Goal: Information Seeking & Learning: Find specific fact

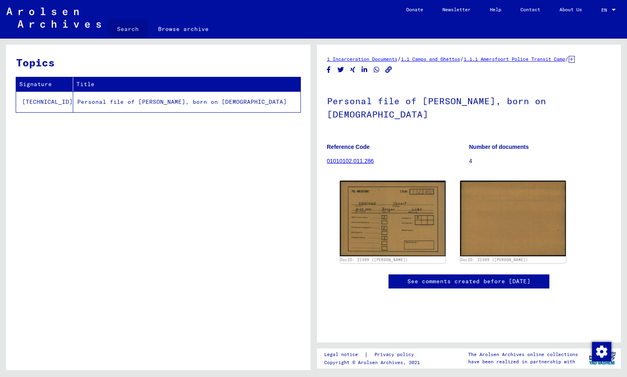
click at [118, 29] on link "Search" at bounding box center [127, 28] width 41 height 19
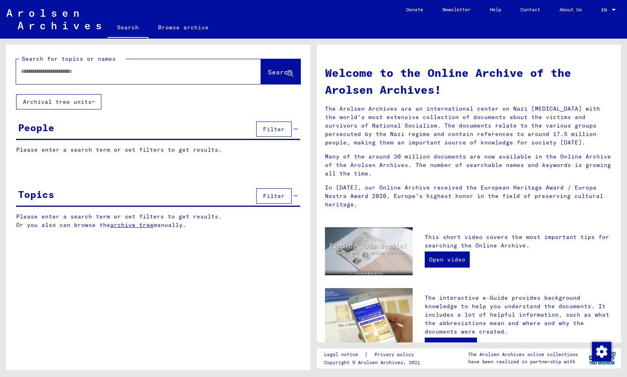
click at [43, 72] on input "text" at bounding box center [129, 71] width 216 height 8
type input "**********"
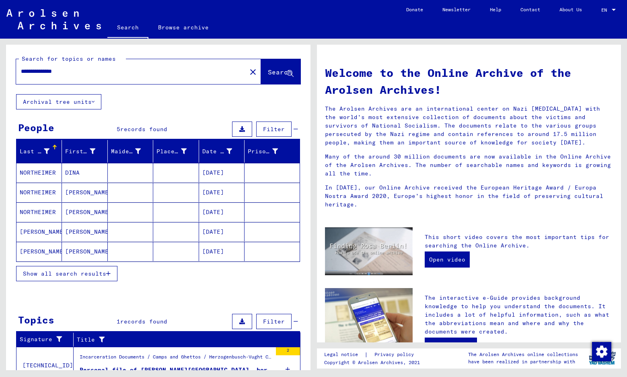
click at [46, 172] on mat-cell "NORTHEIMER" at bounding box center [38, 172] width 45 height 19
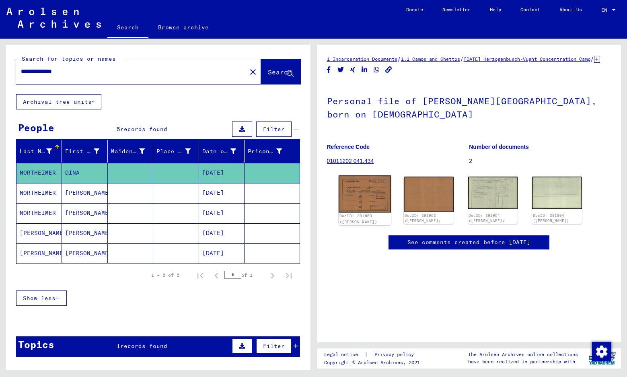
click at [365, 198] on img at bounding box center [364, 193] width 52 height 37
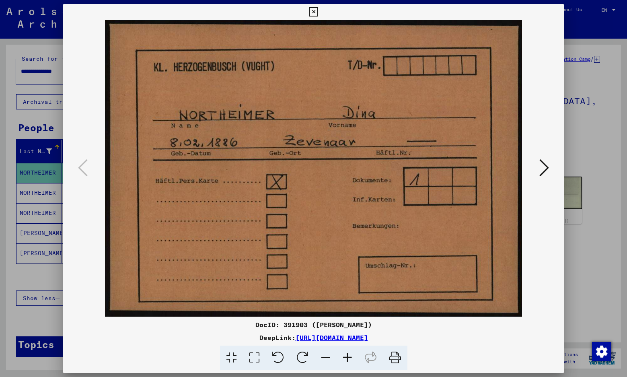
click at [545, 170] on icon at bounding box center [545, 167] width 10 height 19
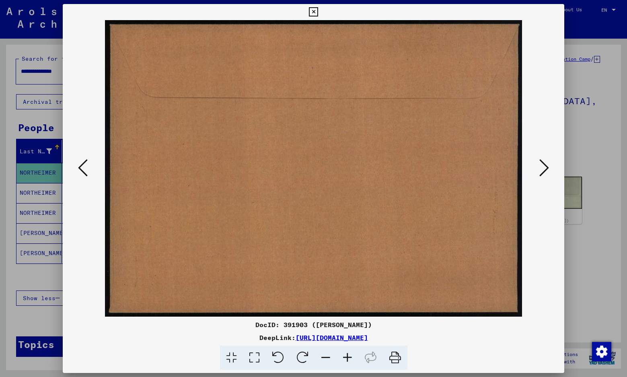
click at [545, 169] on icon at bounding box center [545, 167] width 10 height 19
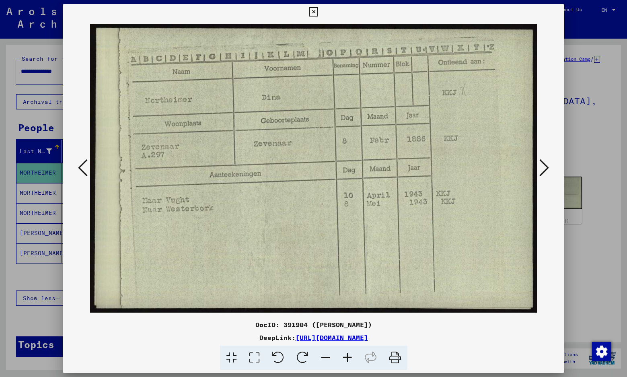
click at [545, 169] on icon at bounding box center [545, 167] width 10 height 19
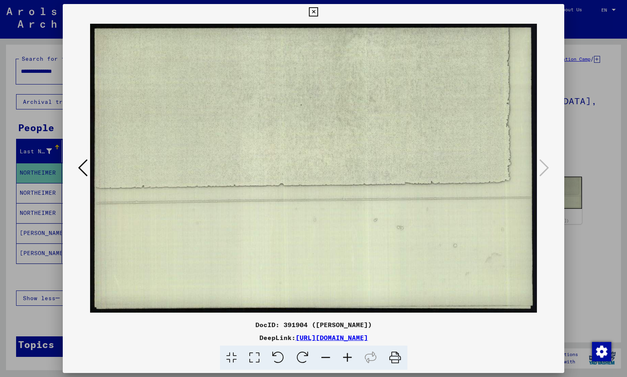
click at [318, 15] on icon at bounding box center [313, 12] width 9 height 10
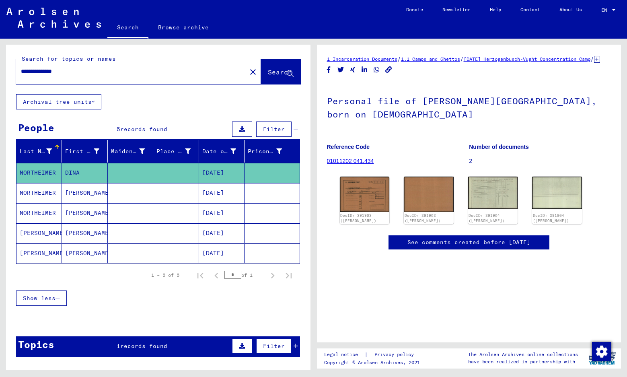
click at [209, 233] on mat-cell "[DATE]" at bounding box center [221, 233] width 45 height 20
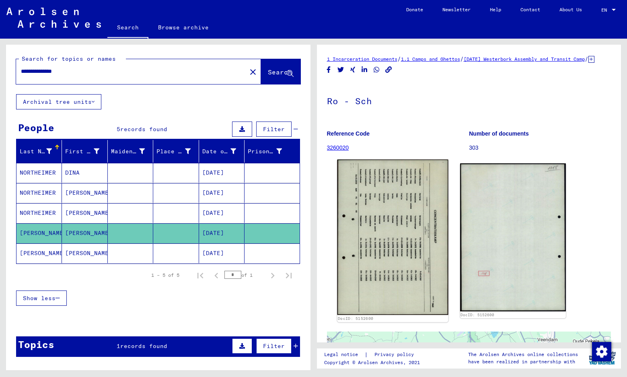
click at [393, 229] on img at bounding box center [392, 238] width 111 height 156
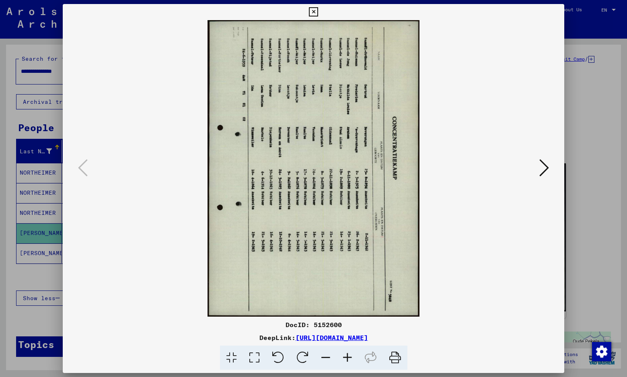
click at [278, 356] on icon at bounding box center [278, 358] width 25 height 25
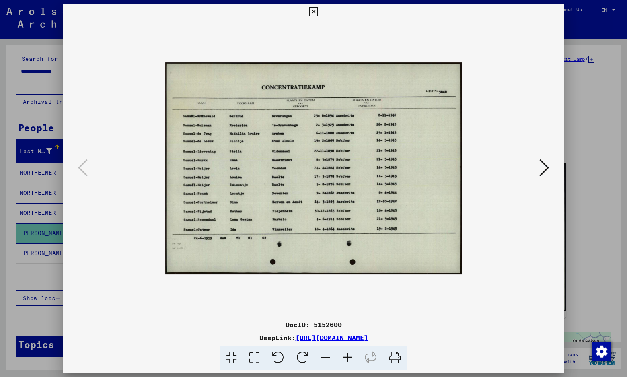
click at [347, 358] on icon at bounding box center [348, 358] width 22 height 25
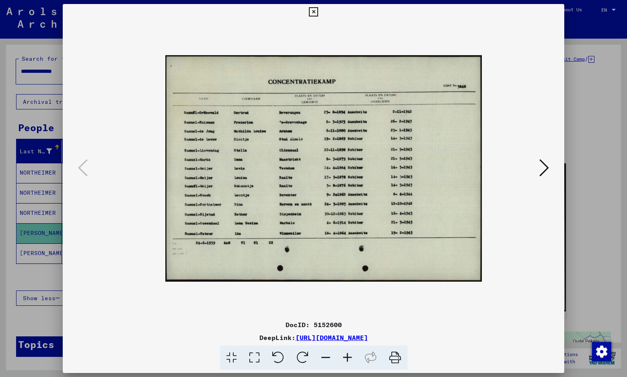
click at [347, 358] on icon at bounding box center [348, 358] width 22 height 25
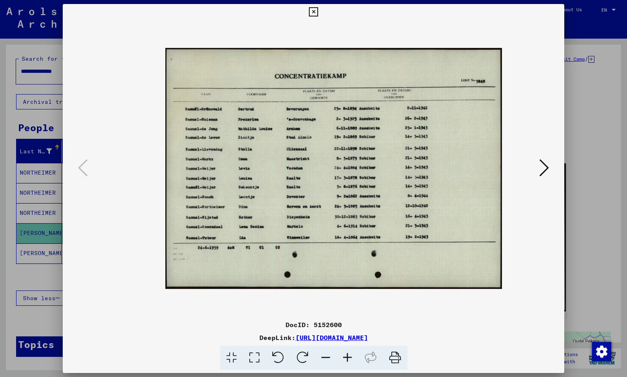
click at [347, 358] on icon at bounding box center [348, 358] width 22 height 25
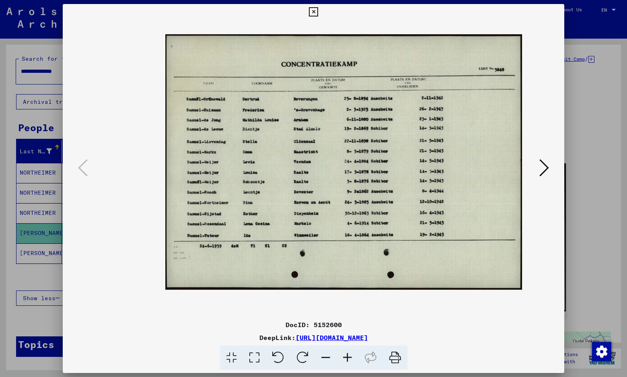
scroll to position [10, 0]
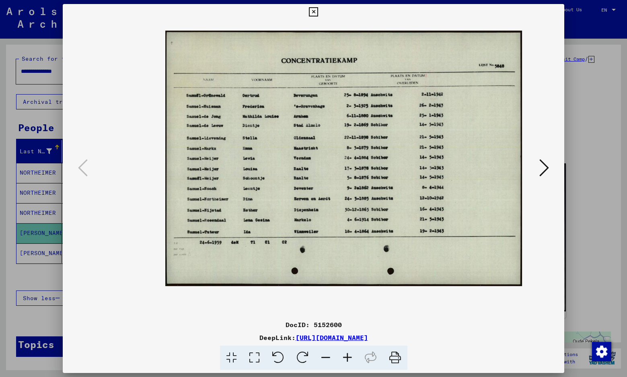
drag, startPoint x: 371, startPoint y: 139, endPoint x: 307, endPoint y: 132, distance: 65.2
click at [307, 129] on img at bounding box center [343, 158] width 357 height 255
click at [348, 356] on icon at bounding box center [348, 358] width 22 height 25
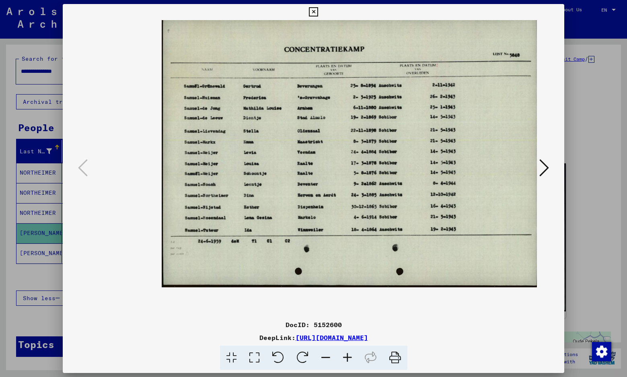
scroll to position [3, 0]
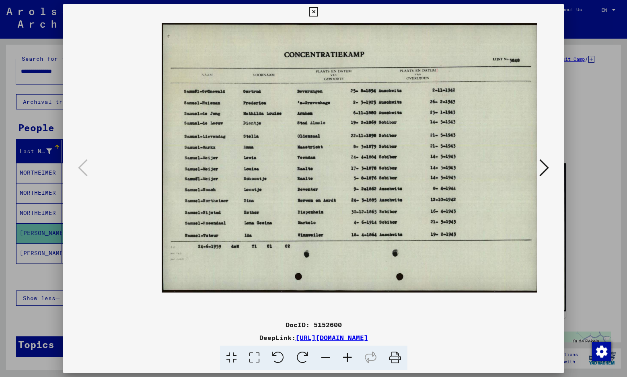
drag, startPoint x: 367, startPoint y: 173, endPoint x: 241, endPoint y: 199, distance: 127.9
click at [247, 199] on img at bounding box center [350, 158] width 377 height 270
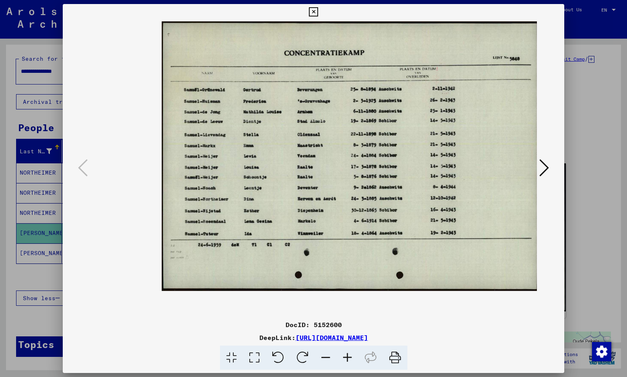
click at [326, 357] on icon at bounding box center [326, 358] width 22 height 25
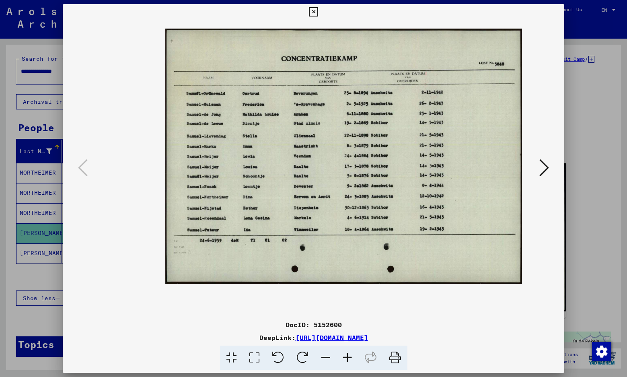
drag, startPoint x: 109, startPoint y: 280, endPoint x: 171, endPoint y: 289, distance: 62.3
click at [109, 280] on div at bounding box center [313, 168] width 447 height 297
click at [344, 357] on icon at bounding box center [348, 358] width 22 height 25
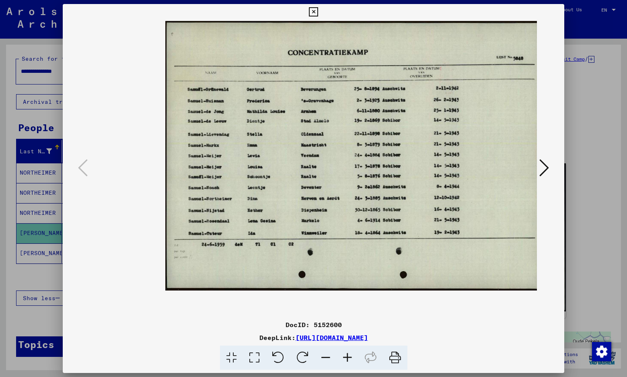
click at [344, 357] on icon at bounding box center [348, 358] width 22 height 25
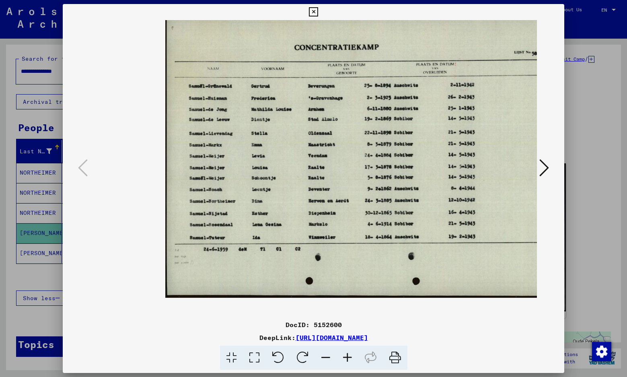
click at [346, 357] on icon at bounding box center [348, 358] width 22 height 25
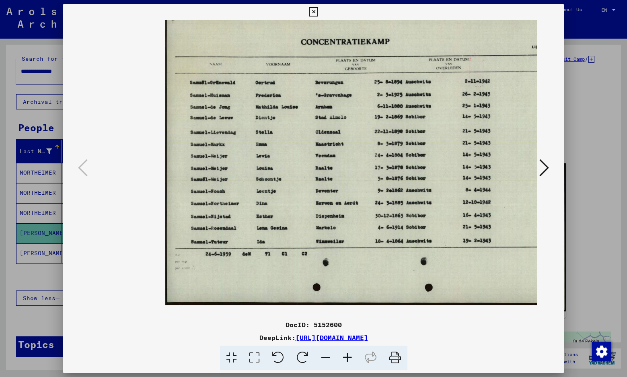
click at [346, 357] on icon at bounding box center [348, 358] width 22 height 25
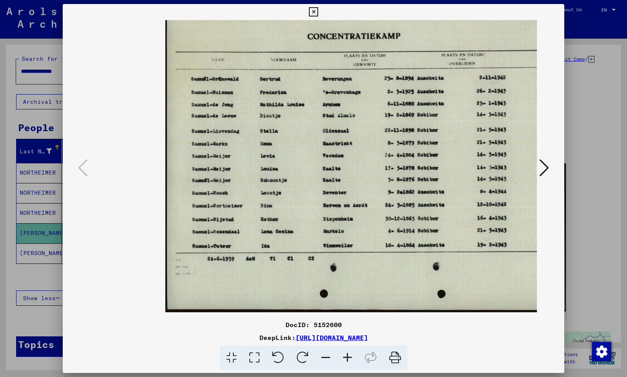
click at [346, 357] on icon at bounding box center [348, 358] width 22 height 25
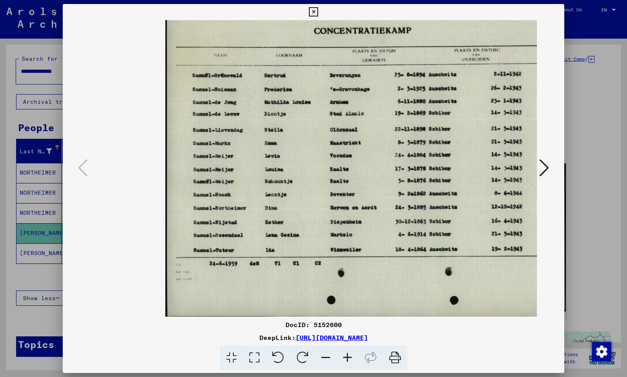
click at [346, 357] on icon at bounding box center [348, 358] width 22 height 25
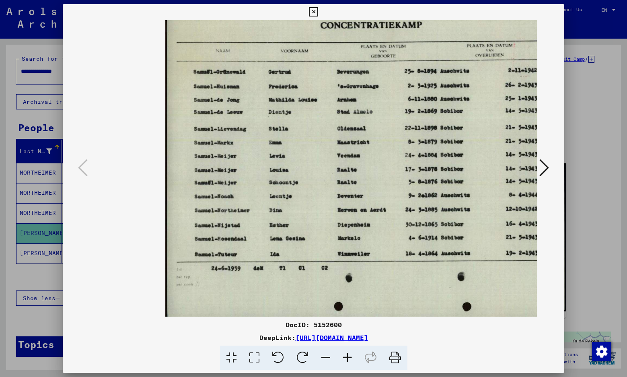
click at [346, 357] on icon at bounding box center [348, 358] width 22 height 25
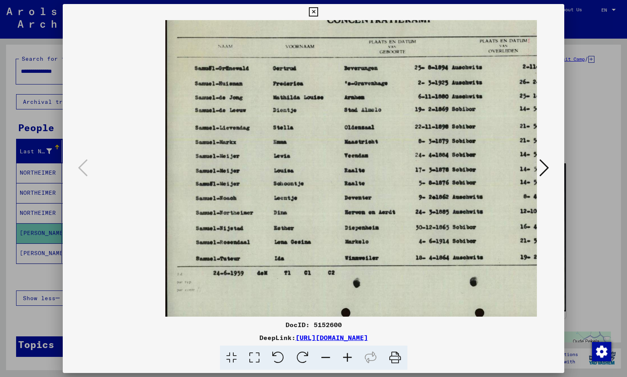
click at [346, 357] on icon at bounding box center [348, 358] width 22 height 25
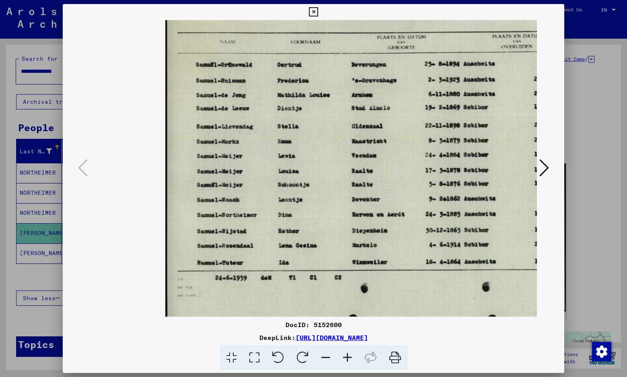
click at [346, 357] on icon at bounding box center [348, 358] width 22 height 25
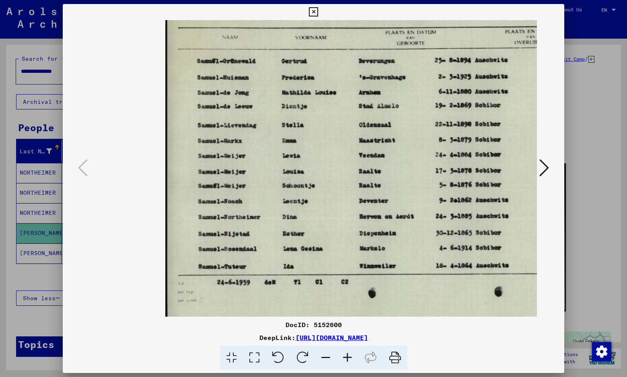
click at [346, 357] on icon at bounding box center [348, 358] width 22 height 25
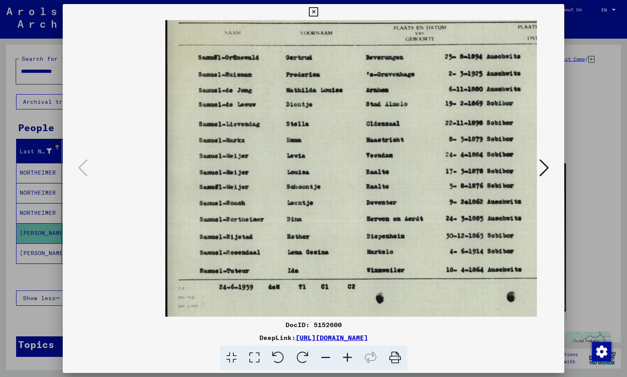
click at [346, 357] on icon at bounding box center [348, 358] width 22 height 25
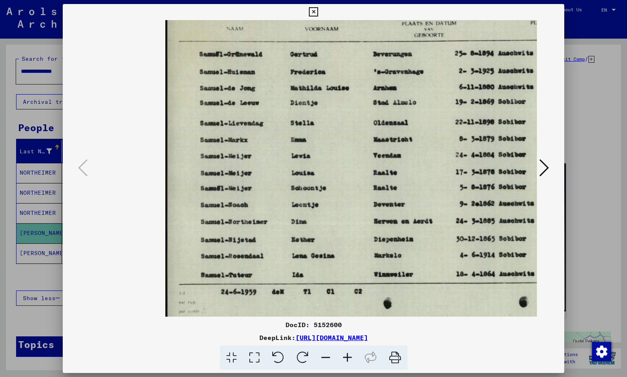
click at [322, 358] on icon at bounding box center [326, 358] width 22 height 25
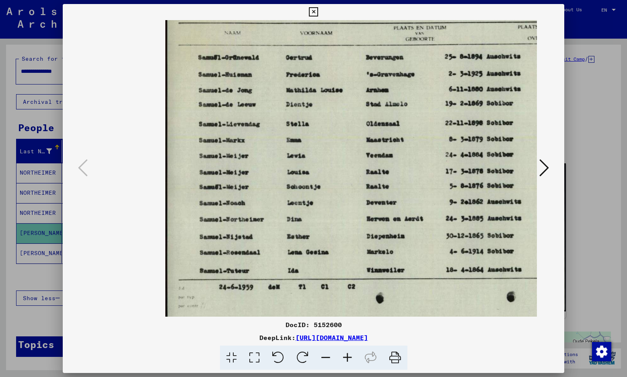
click at [322, 358] on icon at bounding box center [326, 358] width 22 height 25
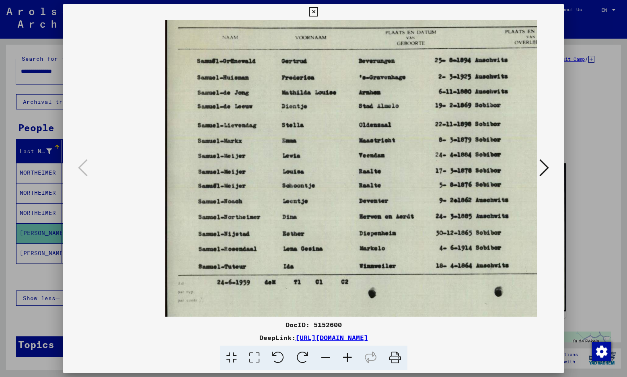
click at [546, 171] on icon at bounding box center [545, 167] width 10 height 19
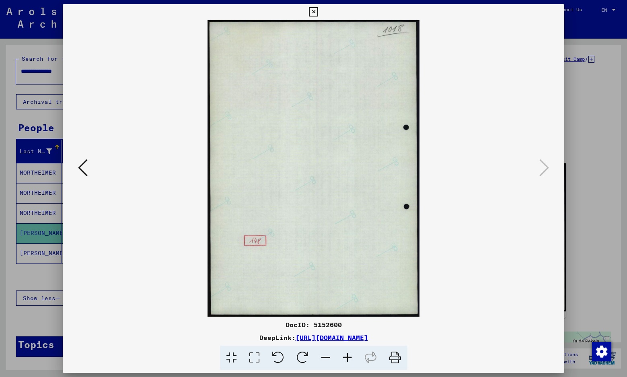
click at [304, 354] on icon at bounding box center [303, 358] width 25 height 25
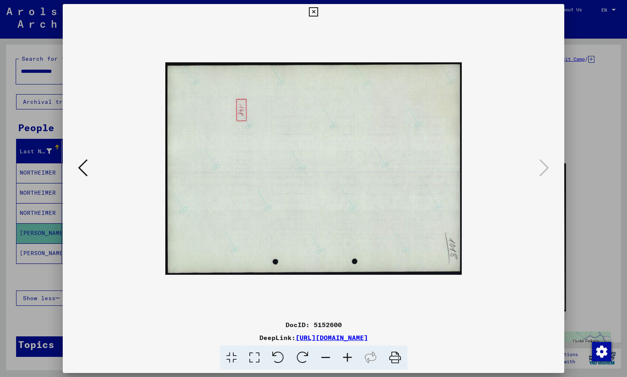
drag, startPoint x: 460, startPoint y: 334, endPoint x: 214, endPoint y: 340, distance: 246.3
click at [214, 340] on div "DeepLink: [URL][DOMAIN_NAME]" at bounding box center [314, 338] width 502 height 10
copy link "[URL][DOMAIN_NAME]"
click at [318, 11] on icon at bounding box center [313, 12] width 9 height 10
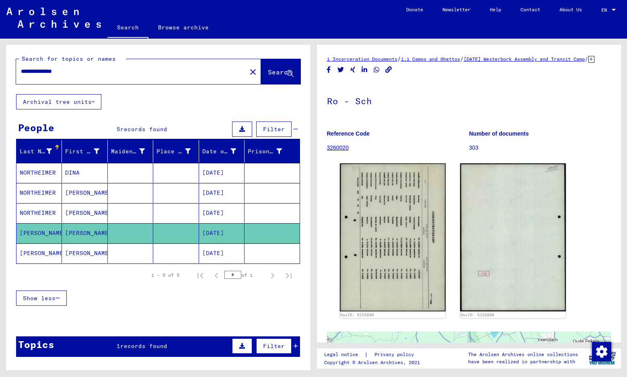
click at [45, 251] on mat-cell "[PERSON_NAME]" at bounding box center [38, 253] width 45 height 20
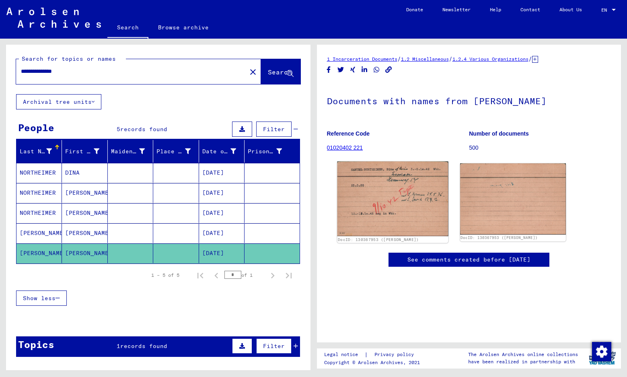
click at [391, 201] on img at bounding box center [392, 198] width 111 height 75
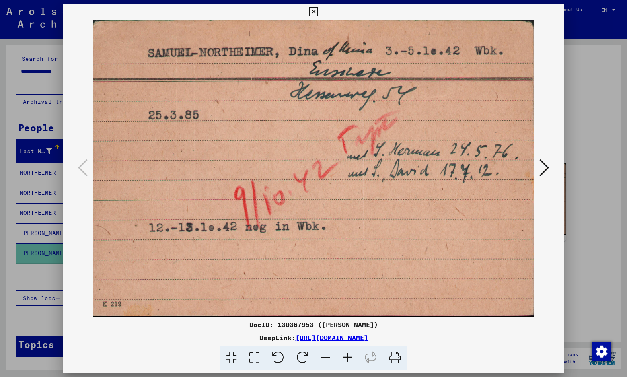
click at [549, 168] on icon at bounding box center [545, 167] width 10 height 19
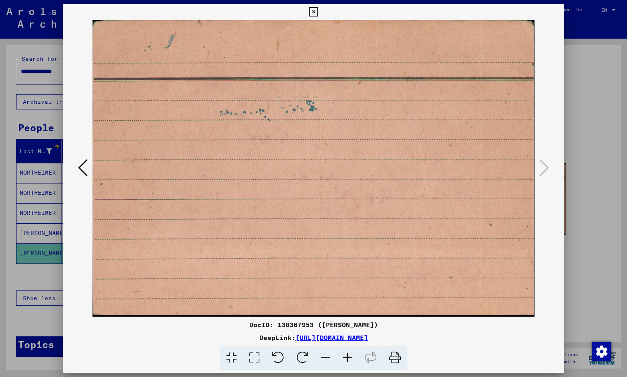
drag, startPoint x: 460, startPoint y: 339, endPoint x: 215, endPoint y: 337, distance: 244.7
click at [211, 334] on div "DeepLink: [URL][DOMAIN_NAME]" at bounding box center [314, 338] width 502 height 10
copy link "[URL][DOMAIN_NAME]"
click at [318, 8] on icon at bounding box center [313, 12] width 9 height 10
